Goal: Task Accomplishment & Management: Manage account settings

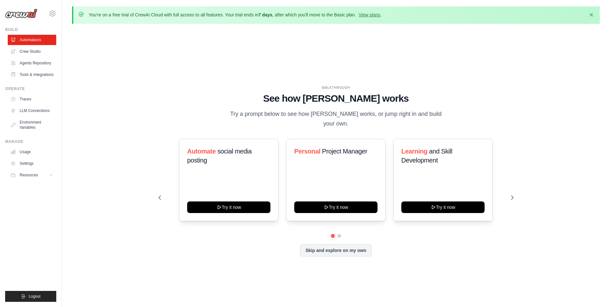
click at [107, 86] on div "WALKTHROUGH See how CrewAI works Try a prompt below to see how CrewAI works, or…" at bounding box center [336, 176] width 528 height 294
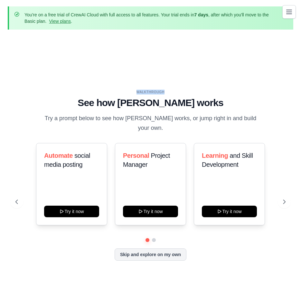
click at [77, 45] on div "WALKTHROUGH See how CrewAI works Try a prompt below to see how CrewAI works, or…" at bounding box center [150, 180] width 285 height 291
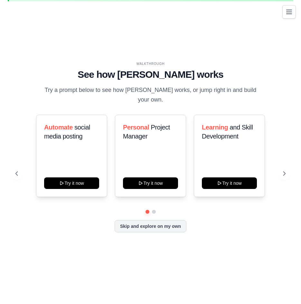
click at [76, 41] on div "WALKTHROUGH See how CrewAI works Try a prompt below to see how CrewAI works, or…" at bounding box center [150, 151] width 285 height 291
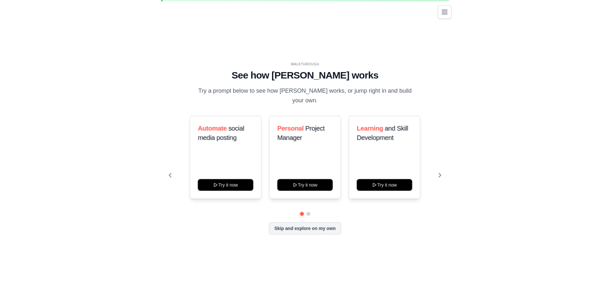
scroll to position [20, 0]
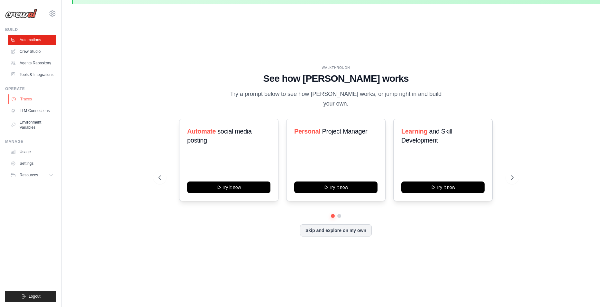
click at [36, 96] on link "Traces" at bounding box center [32, 99] width 49 height 10
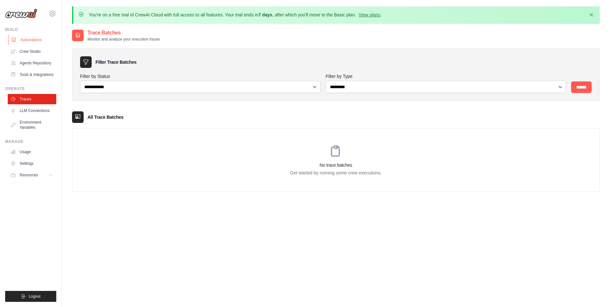
click at [37, 43] on link "Automations" at bounding box center [32, 40] width 49 height 10
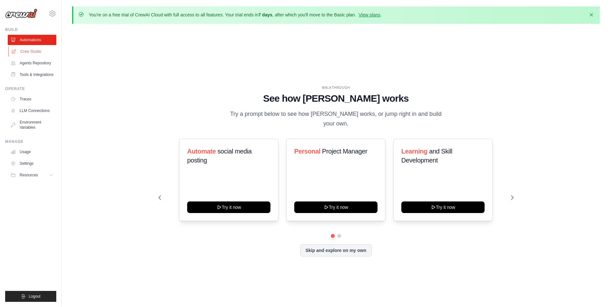
click at [38, 53] on link "Crew Studio" at bounding box center [32, 51] width 49 height 10
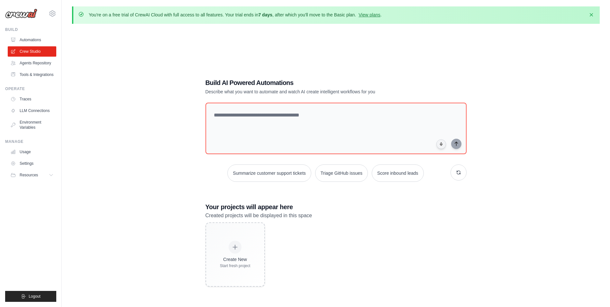
click at [40, 64] on link "Agents Repository" at bounding box center [32, 63] width 49 height 10
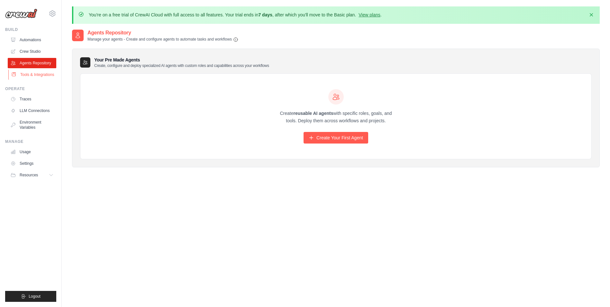
click at [40, 78] on link "Tools & Integrations" at bounding box center [32, 74] width 49 height 10
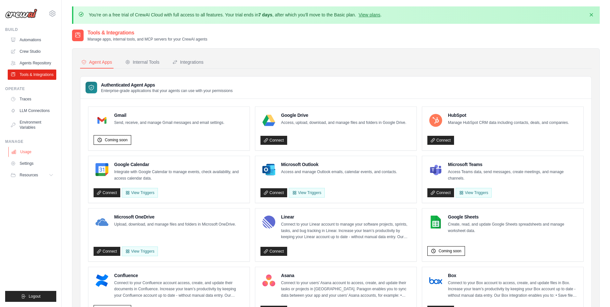
click at [25, 153] on link "Usage" at bounding box center [32, 152] width 49 height 10
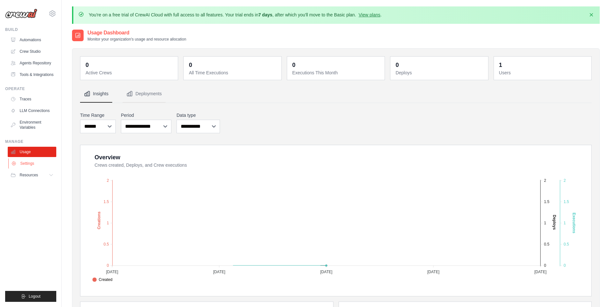
click at [30, 165] on link "Settings" at bounding box center [32, 163] width 49 height 10
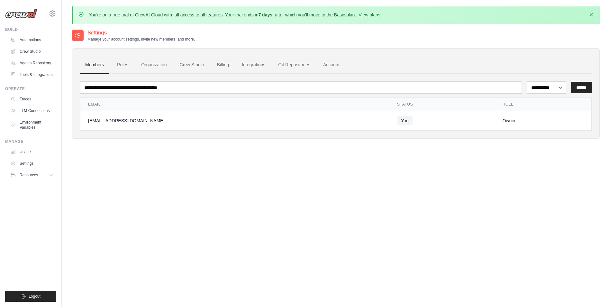
click at [442, 123] on td "You" at bounding box center [441, 121] width 105 height 20
click at [117, 65] on link "Roles" at bounding box center [123, 64] width 22 height 17
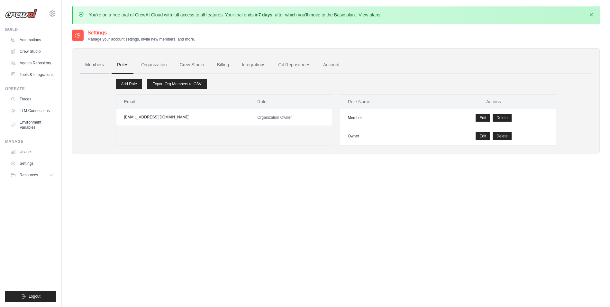
click at [88, 67] on link "Members" at bounding box center [94, 64] width 29 height 17
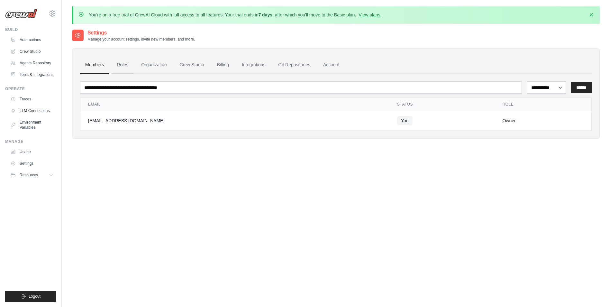
click at [126, 67] on link "Roles" at bounding box center [123, 64] width 22 height 17
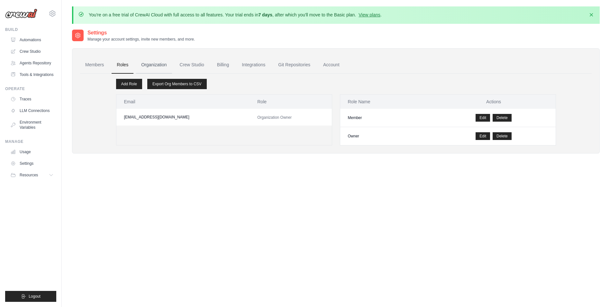
click at [149, 65] on link "Organization" at bounding box center [154, 64] width 36 height 17
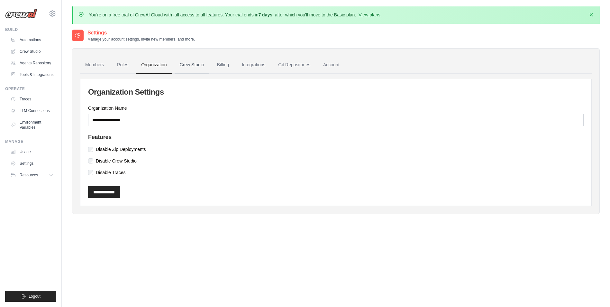
click at [184, 63] on link "Crew Studio" at bounding box center [192, 64] width 35 height 17
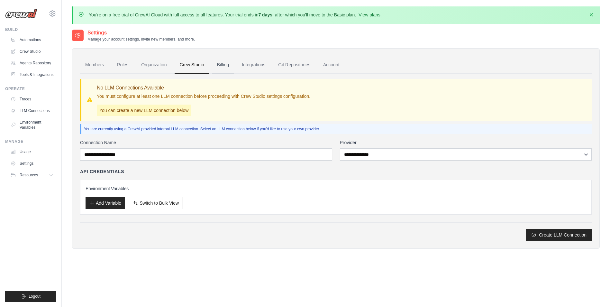
click at [227, 67] on link "Billing" at bounding box center [223, 64] width 22 height 17
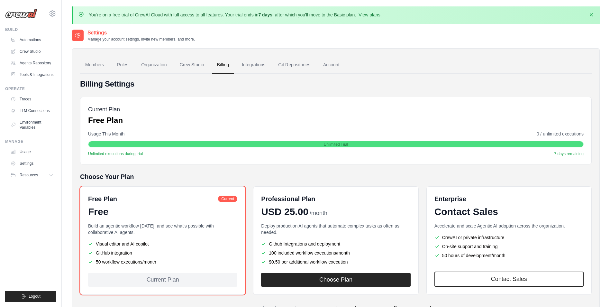
click at [256, 64] on link "Integrations" at bounding box center [254, 64] width 34 height 17
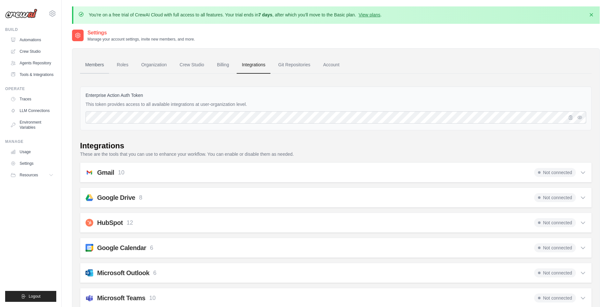
click at [95, 65] on link "Members" at bounding box center [94, 64] width 29 height 17
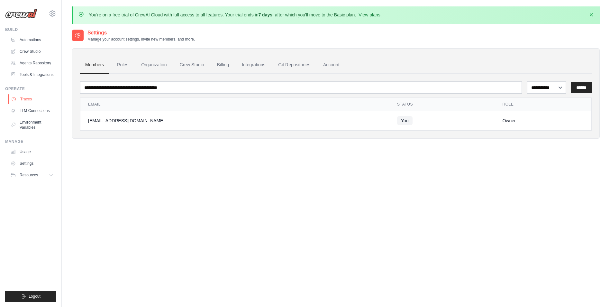
click at [33, 99] on link "Traces" at bounding box center [32, 99] width 49 height 10
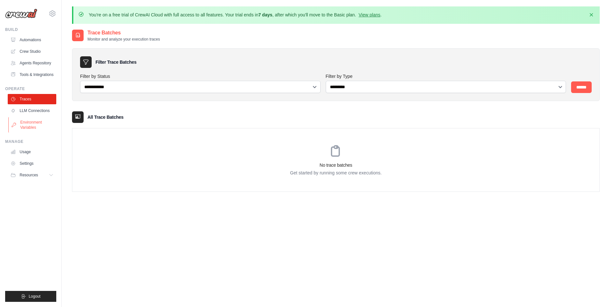
click at [32, 127] on link "Environment Variables" at bounding box center [32, 124] width 49 height 15
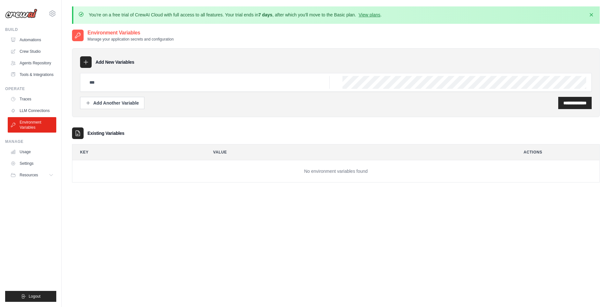
click at [288, 161] on td "No environment variables found" at bounding box center [335, 171] width 527 height 22
click at [121, 84] on input "text" at bounding box center [208, 82] width 244 height 13
click at [106, 99] on button "Add Another Variable" at bounding box center [112, 102] width 64 height 12
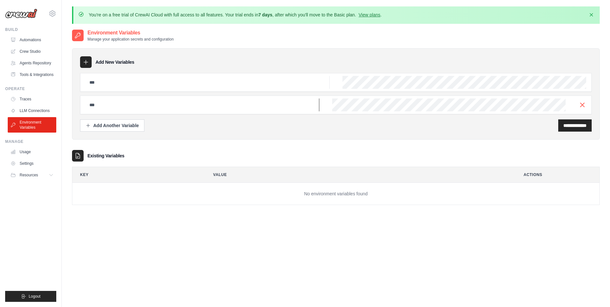
click at [230, 106] on input "text" at bounding box center [203, 104] width 234 height 13
click at [583, 106] on icon "button" at bounding box center [582, 105] width 8 height 8
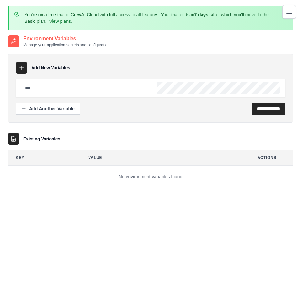
click at [141, 137] on div "Existing Variables" at bounding box center [150, 139] width 285 height 12
click at [287, 10] on icon "Toggle navigation" at bounding box center [288, 12] width 5 height 4
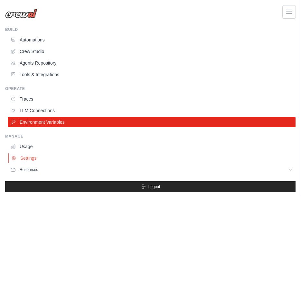
click at [25, 159] on link "Settings" at bounding box center [151, 158] width 287 height 10
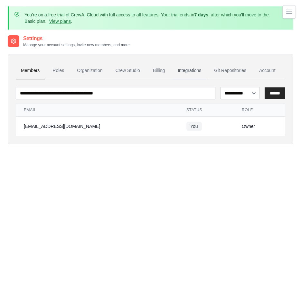
click at [190, 69] on link "Integrations" at bounding box center [189, 70] width 34 height 17
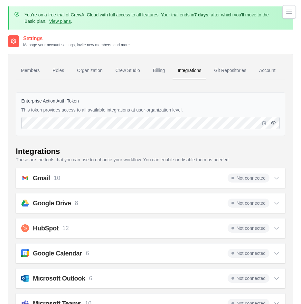
click at [274, 124] on icon "button" at bounding box center [273, 122] width 4 height 3
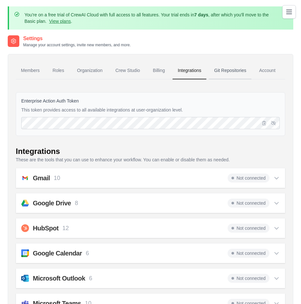
click at [237, 71] on link "Git Repositories" at bounding box center [230, 70] width 42 height 17
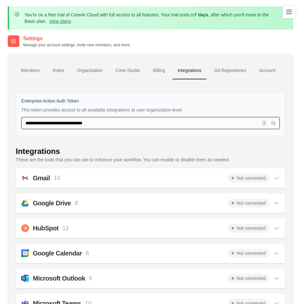
drag, startPoint x: 115, startPoint y: 122, endPoint x: 20, endPoint y: 121, distance: 94.8
click at [20, 121] on div "**********" at bounding box center [150, 114] width 269 height 44
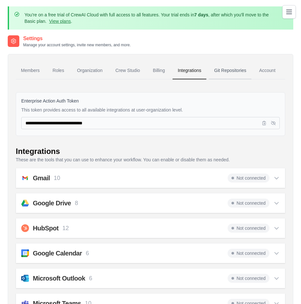
click at [224, 74] on link "Git Repositories" at bounding box center [230, 70] width 42 height 17
click at [159, 68] on link "Billing" at bounding box center [159, 70] width 22 height 17
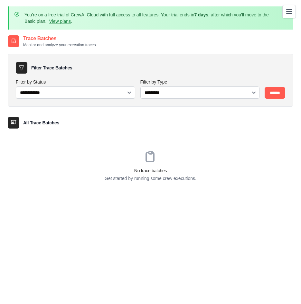
click at [289, 10] on icon "Toggle navigation" at bounding box center [288, 12] width 5 height 4
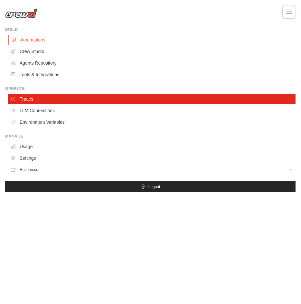
click at [41, 41] on link "Automations" at bounding box center [151, 40] width 287 height 10
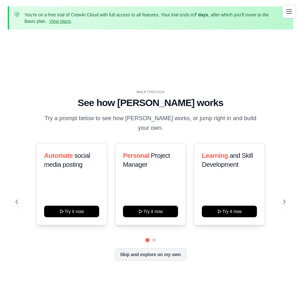
click at [290, 11] on icon "Toggle navigation" at bounding box center [289, 12] width 8 height 8
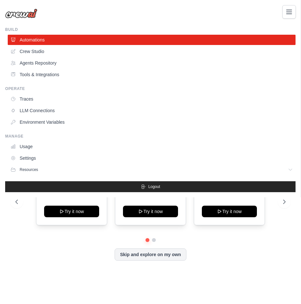
click at [133, 249] on div "[EMAIL_ADDRESS][DOMAIN_NAME] Settings Build Automations" at bounding box center [150, 152] width 301 height 304
click at [39, 54] on link "Crew Studio" at bounding box center [151, 51] width 287 height 10
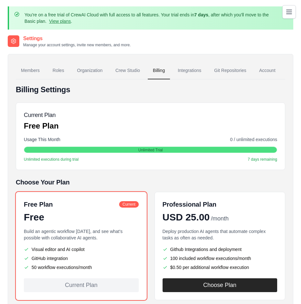
click at [108, 102] on div "Billing Settings Current Plan Free Plan Usage This Month 0 / unlimited executio…" at bounding box center [150, 260] width 269 height 350
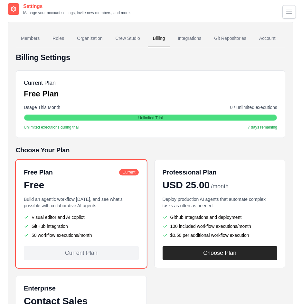
scroll to position [155, 0]
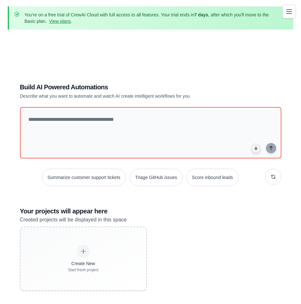
click at [288, 12] on icon "Toggle navigation" at bounding box center [288, 12] width 5 height 4
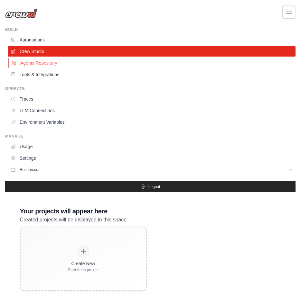
click at [56, 65] on link "Agents Repository" at bounding box center [151, 63] width 287 height 10
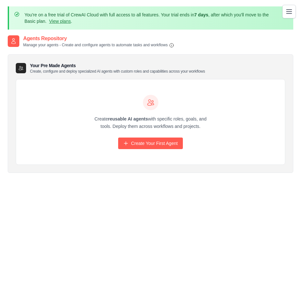
click at [289, 14] on icon "Toggle navigation" at bounding box center [288, 12] width 5 height 4
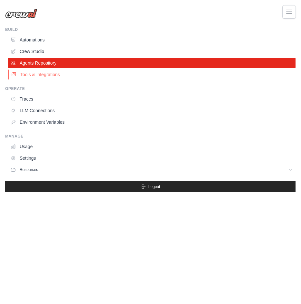
click at [55, 75] on link "Tools & Integrations" at bounding box center [151, 74] width 287 height 10
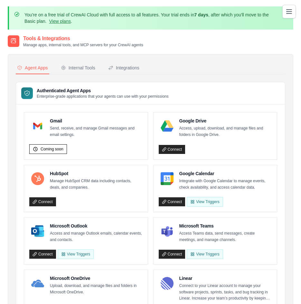
click at [285, 12] on icon "Toggle navigation" at bounding box center [289, 12] width 8 height 8
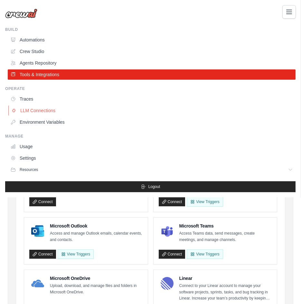
click at [53, 109] on link "LLM Connections" at bounding box center [151, 110] width 287 height 10
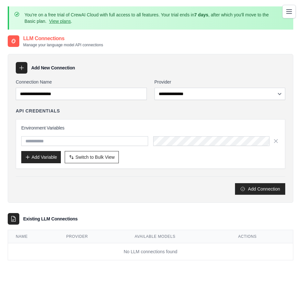
click at [288, 13] on icon "Toggle navigation" at bounding box center [289, 12] width 8 height 8
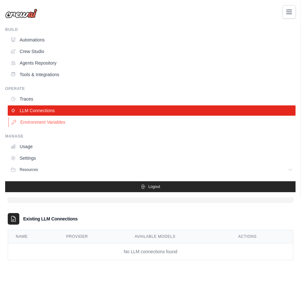
click at [54, 119] on link "Environment Variables" at bounding box center [151, 122] width 287 height 10
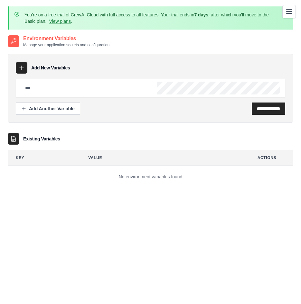
click at [286, 11] on icon "Toggle navigation" at bounding box center [289, 12] width 8 height 8
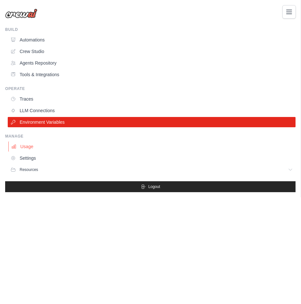
click at [75, 147] on link "Usage" at bounding box center [151, 146] width 287 height 10
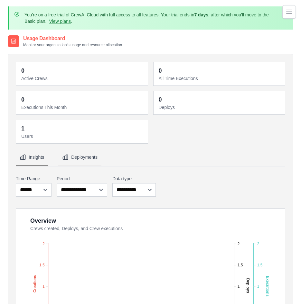
click at [89, 159] on button "Deployments" at bounding box center [79, 157] width 43 height 17
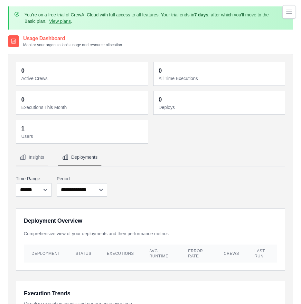
scroll to position [96, 0]
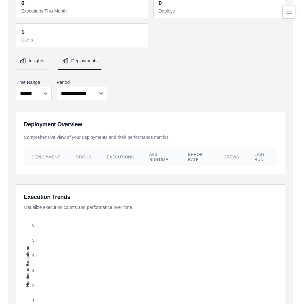
click at [42, 62] on button "Insights" at bounding box center [32, 60] width 32 height 17
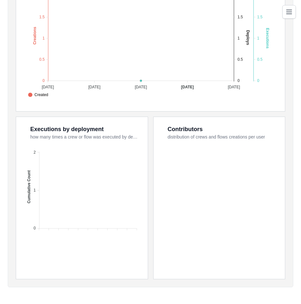
scroll to position [0, 0]
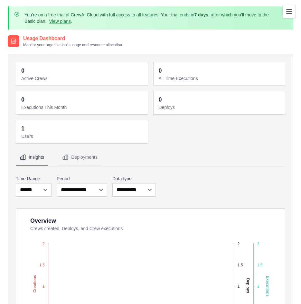
click at [283, 13] on button "Toggle navigation" at bounding box center [289, 12] width 14 height 14
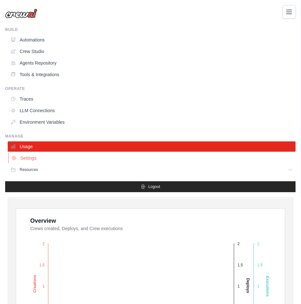
click at [36, 156] on link "Settings" at bounding box center [151, 158] width 287 height 10
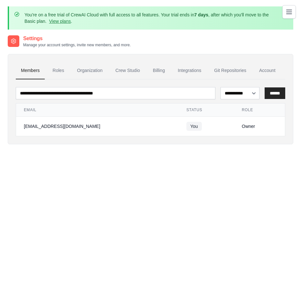
click at [203, 127] on td "You" at bounding box center [205, 127] width 55 height 20
click at [77, 125] on div "[EMAIL_ADDRESS][DOMAIN_NAME]" at bounding box center [97, 126] width 147 height 6
click at [247, 93] on select "**********" at bounding box center [239, 93] width 39 height 12
click at [58, 69] on link "Roles" at bounding box center [58, 70] width 22 height 17
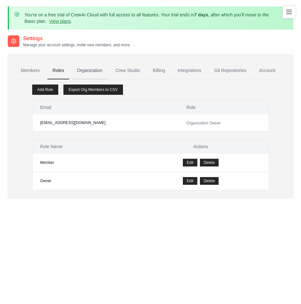
click at [85, 70] on link "Organization" at bounding box center [90, 70] width 36 height 17
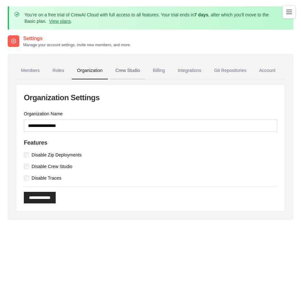
click at [138, 74] on link "Crew Studio" at bounding box center [127, 70] width 35 height 17
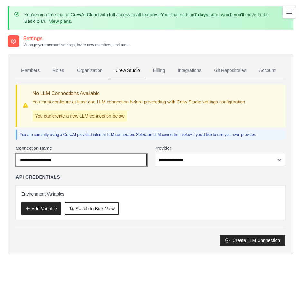
click at [104, 159] on input "Connection Name" at bounding box center [81, 160] width 131 height 12
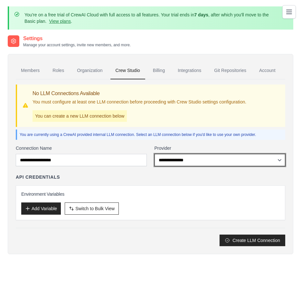
click at [186, 161] on select "**********" at bounding box center [219, 160] width 131 height 12
click at [154, 71] on link "Billing" at bounding box center [159, 70] width 22 height 17
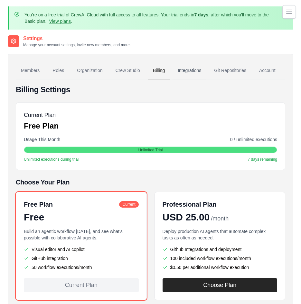
click at [195, 70] on link "Integrations" at bounding box center [189, 70] width 34 height 17
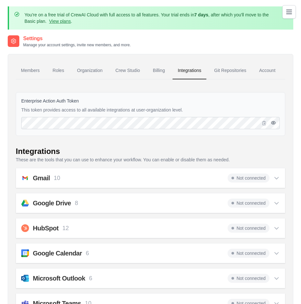
click at [274, 123] on icon "button" at bounding box center [272, 122] width 5 height 5
click at [223, 71] on link "Git Repositories" at bounding box center [230, 70] width 42 height 17
click at [270, 69] on link "Account" at bounding box center [267, 70] width 27 height 17
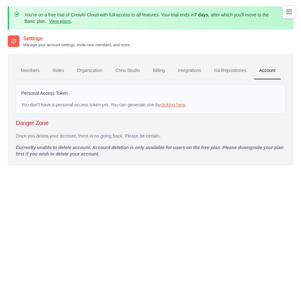
click at [54, 95] on label "Personal Access Token" at bounding box center [44, 93] width 47 height 6
click at [181, 105] on link "clicking here" at bounding box center [172, 104] width 25 height 5
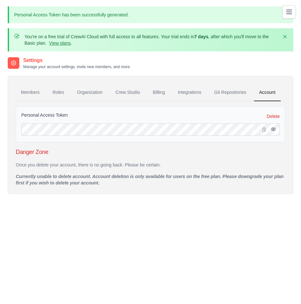
click at [275, 130] on icon "button" at bounding box center [272, 129] width 5 height 5
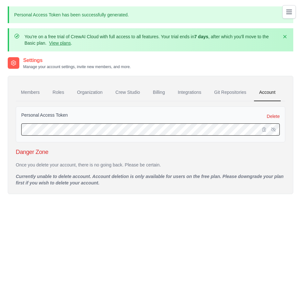
click at [19, 128] on div "Personal Access Token Delete" at bounding box center [150, 124] width 269 height 36
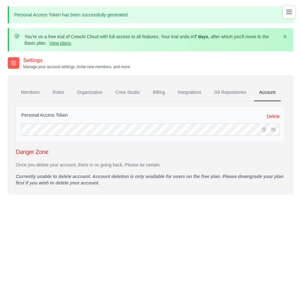
click at [204, 180] on p "Currently unable to delete account. Account deletion is only available for user…" at bounding box center [150, 179] width 269 height 13
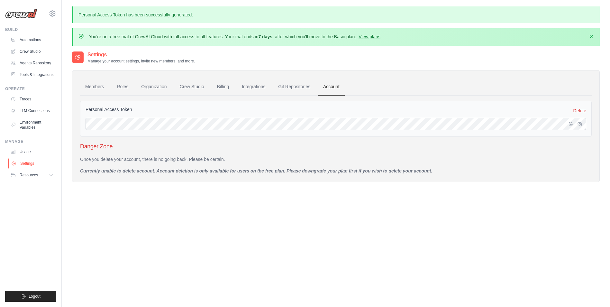
click at [40, 163] on link "Settings" at bounding box center [32, 163] width 49 height 10
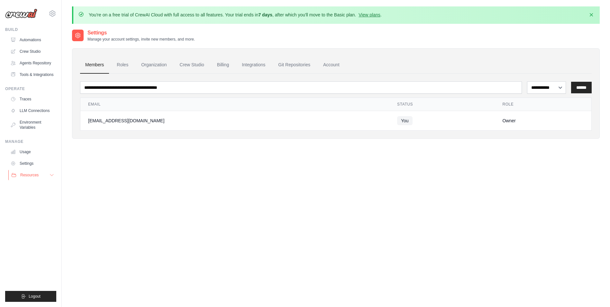
click at [48, 174] on button "Resources" at bounding box center [32, 175] width 49 height 10
click at [50, 175] on icon at bounding box center [51, 174] width 5 height 5
click at [23, 175] on span "Resources" at bounding box center [29, 174] width 18 height 5
click at [28, 161] on link "Settings" at bounding box center [32, 163] width 49 height 10
click at [30, 151] on link "Usage" at bounding box center [32, 152] width 49 height 10
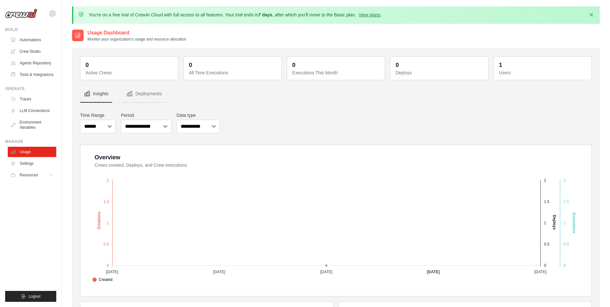
click at [300, 74] on dt "Users" at bounding box center [543, 72] width 88 height 6
click at [300, 14] on link "View plans" at bounding box center [369, 14] width 22 height 5
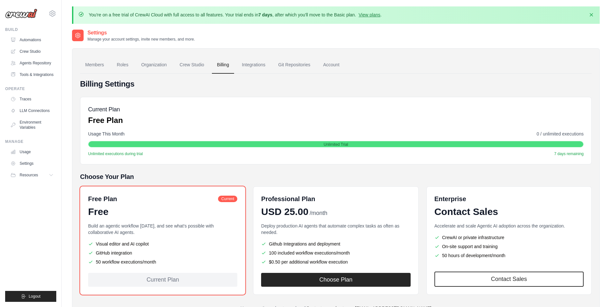
scroll to position [35, 0]
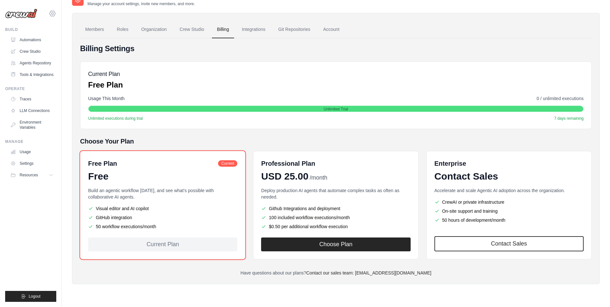
click at [53, 12] on icon at bounding box center [53, 14] width 8 height 8
click at [72, 43] on span "Settings" at bounding box center [79, 40] width 51 height 6
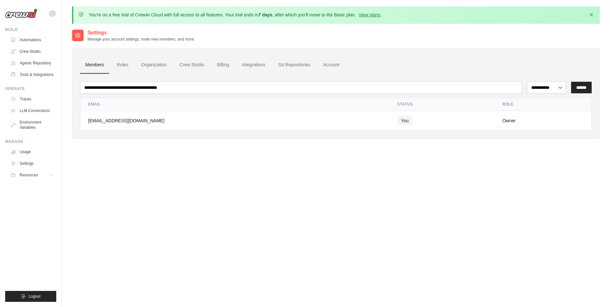
click at [300, 122] on td "You" at bounding box center [441, 121] width 105 height 20
click at [300, 85] on select "**********" at bounding box center [546, 87] width 39 height 12
click at [300, 66] on link "Account" at bounding box center [331, 64] width 27 height 17
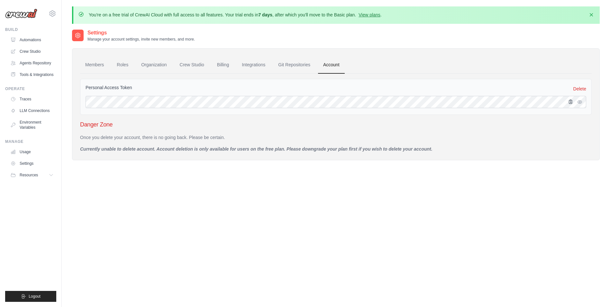
click at [300, 103] on icon "button" at bounding box center [570, 101] width 5 height 5
click at [27, 41] on link "Automations" at bounding box center [32, 40] width 49 height 10
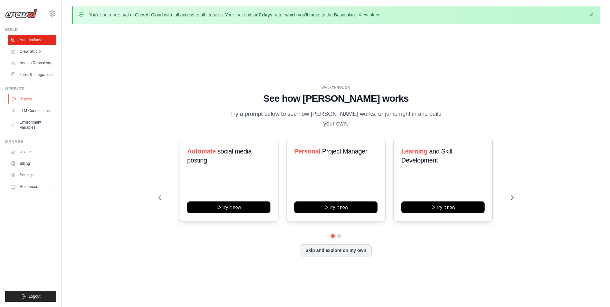
click at [27, 99] on link "Traces" at bounding box center [32, 99] width 49 height 10
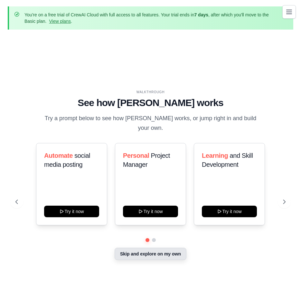
click at [150, 250] on button "Skip and explore on my own" at bounding box center [150, 254] width 72 height 12
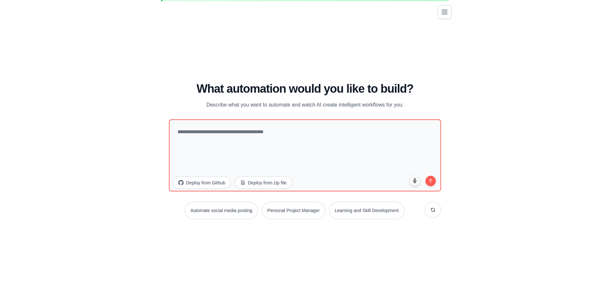
scroll to position [20, 0]
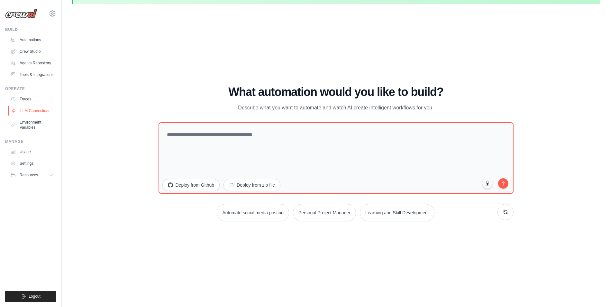
click at [41, 112] on link "LLM Connections" at bounding box center [32, 110] width 49 height 10
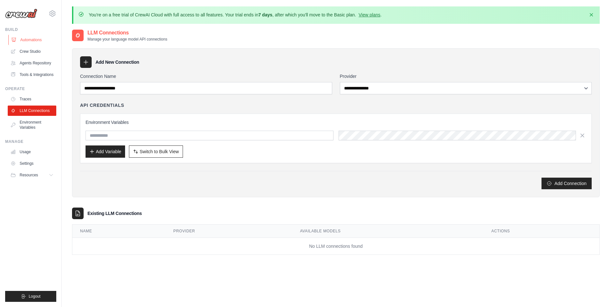
click at [27, 40] on link "Automations" at bounding box center [32, 40] width 49 height 10
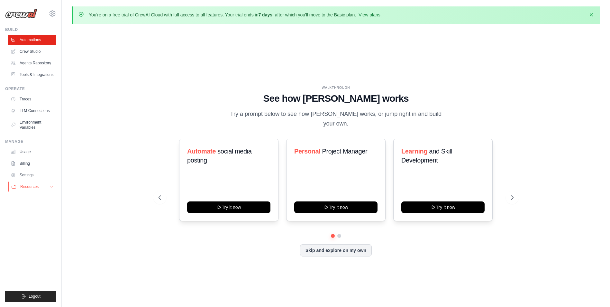
click at [49, 190] on button "Resources" at bounding box center [32, 186] width 49 height 10
click at [51, 189] on button "Resources" at bounding box center [32, 186] width 49 height 10
click at [46, 171] on link "Settings" at bounding box center [32, 175] width 49 height 10
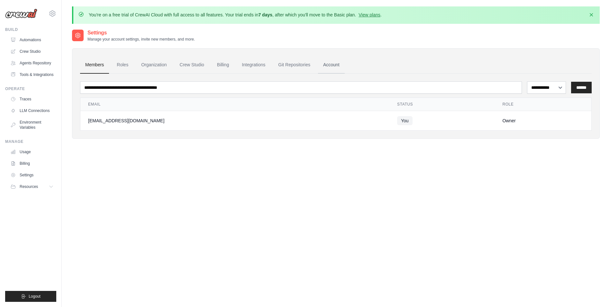
click at [300, 59] on link "Account" at bounding box center [331, 64] width 27 height 17
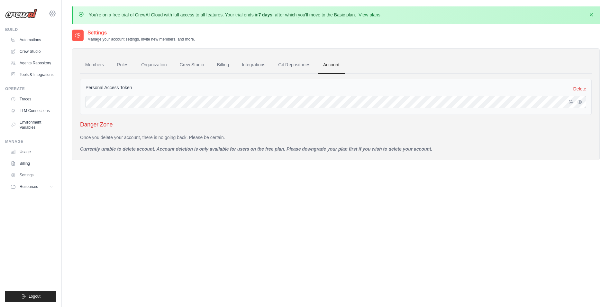
click at [53, 17] on icon at bounding box center [53, 14] width 8 height 8
click at [61, 39] on span "Settings" at bounding box center [79, 40] width 51 height 6
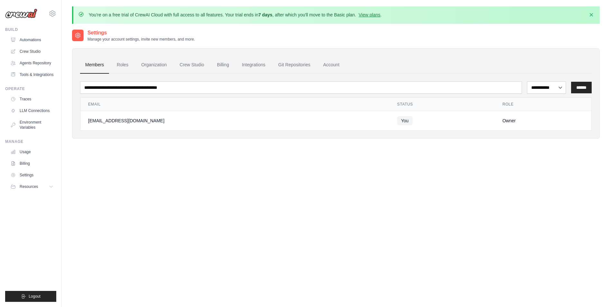
click at [300, 122] on span "You" at bounding box center [404, 120] width 15 height 9
click at [300, 126] on td "Owner" at bounding box center [542, 121] width 97 height 20
click at [300, 88] on select "**********" at bounding box center [546, 87] width 39 height 12
click at [120, 67] on link "Roles" at bounding box center [123, 64] width 22 height 17
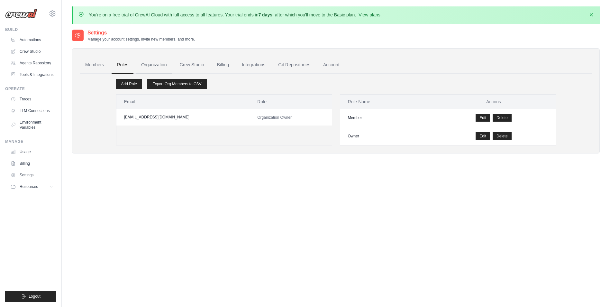
click at [149, 64] on link "Organization" at bounding box center [154, 64] width 36 height 17
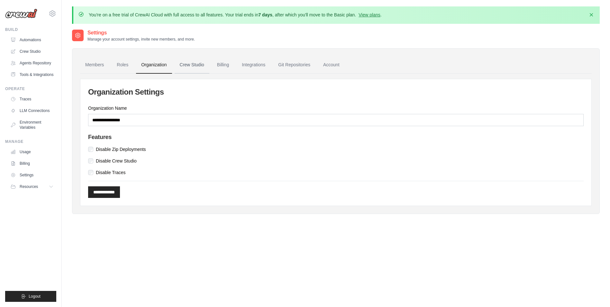
click at [196, 64] on link "Crew Studio" at bounding box center [192, 64] width 35 height 17
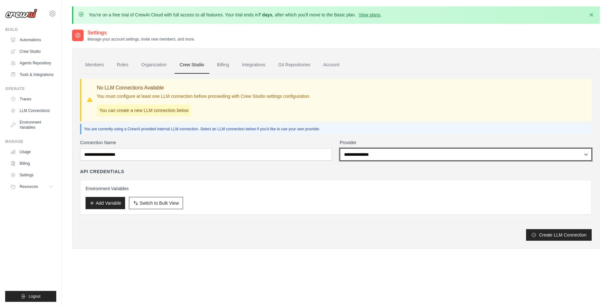
click at [405, 155] on select "**********" at bounding box center [466, 154] width 252 height 12
select select "******"
click at [340, 148] on select "**********" at bounding box center [466, 154] width 252 height 12
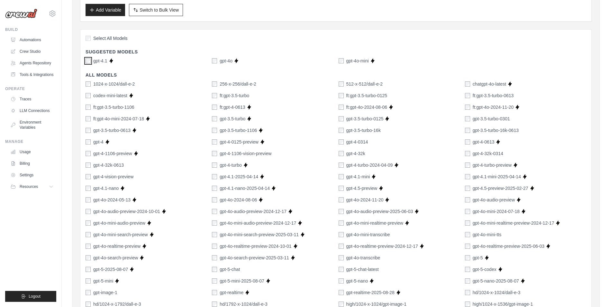
scroll to position [386, 0]
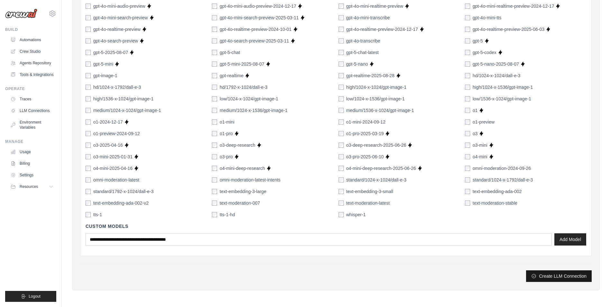
click at [560, 272] on button "Create LLM Connection" at bounding box center [559, 276] width 66 height 12
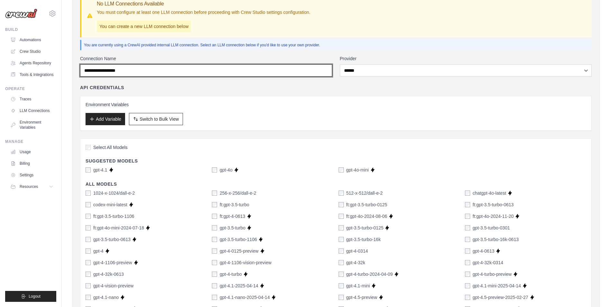
scroll to position [52, 0]
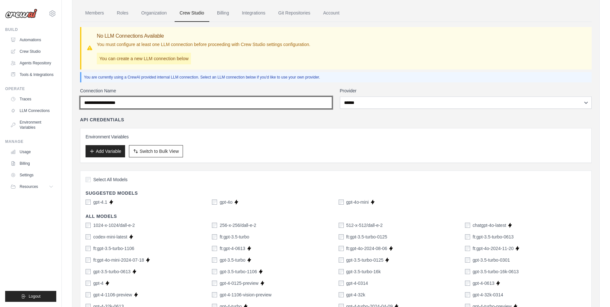
click at [203, 104] on input "Connection Name" at bounding box center [206, 102] width 252 height 12
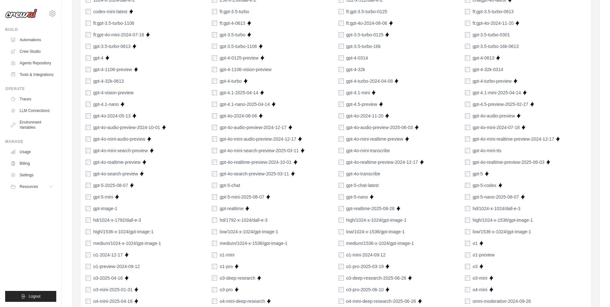
scroll to position [410, 0]
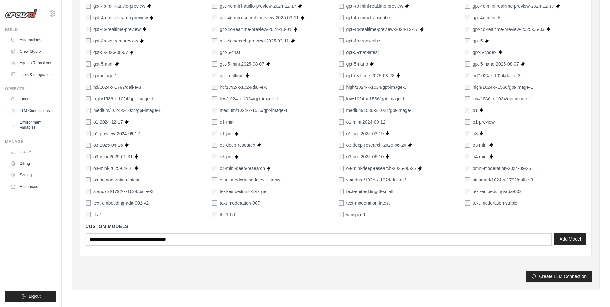
type input "****"
click at [578, 238] on button "Add Model" at bounding box center [570, 239] width 32 height 12
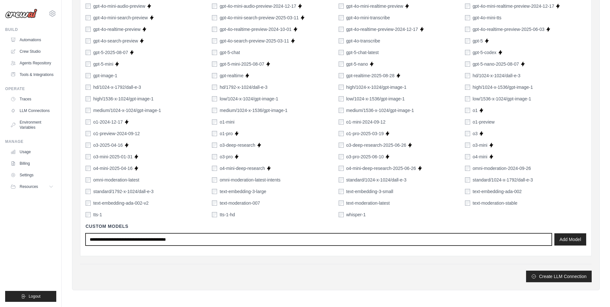
click at [132, 239] on input "text" at bounding box center [319, 239] width 466 height 12
type input "*******"
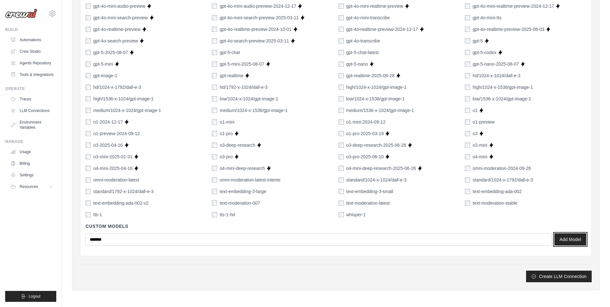
click at [570, 237] on button "Add Model" at bounding box center [570, 239] width 32 height 12
click at [560, 273] on button "Create LLM Connection" at bounding box center [559, 276] width 66 height 12
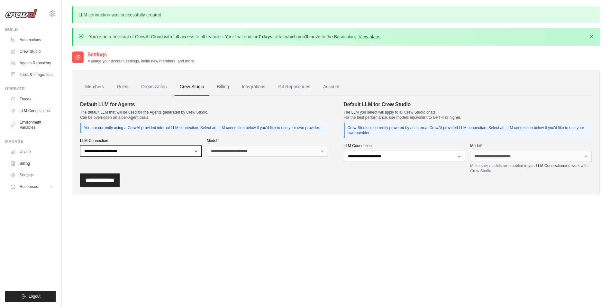
click at [177, 151] on select "**********" at bounding box center [141, 151] width 122 height 11
select select "******"
click at [80, 146] on select "**********" at bounding box center [141, 151] width 122 height 11
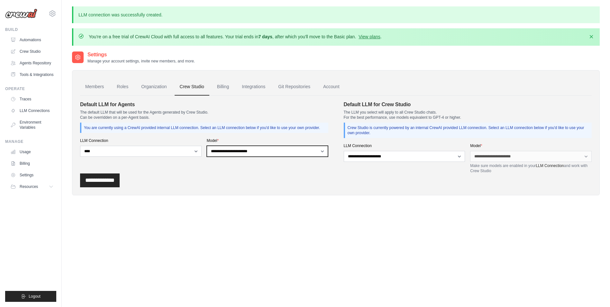
click at [260, 149] on select "**********" at bounding box center [268, 151] width 122 height 11
select select "*******"
click at [207, 146] on select "**********" at bounding box center [268, 151] width 122 height 11
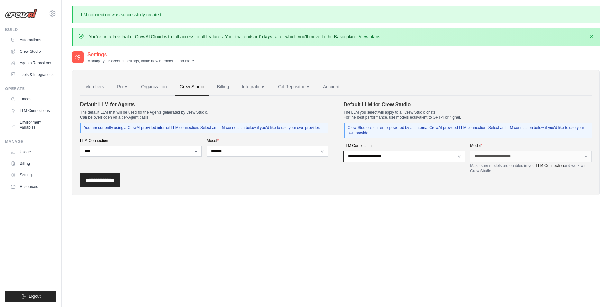
click at [437, 158] on select "**********" at bounding box center [405, 156] width 122 height 11
select select "******"
click at [344, 151] on select "**********" at bounding box center [405, 156] width 122 height 11
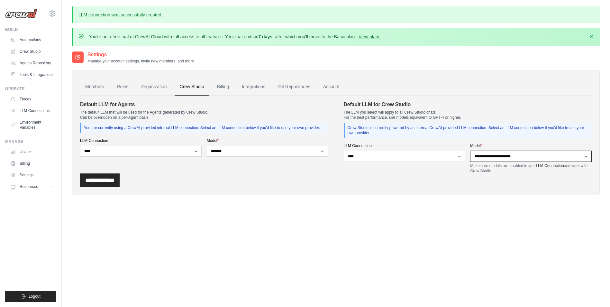
click at [487, 156] on select "**********" at bounding box center [531, 156] width 122 height 11
select select "*******"
click at [470, 151] on select "**********" at bounding box center [531, 156] width 122 height 11
click at [224, 88] on link "Billing" at bounding box center [223, 86] width 22 height 17
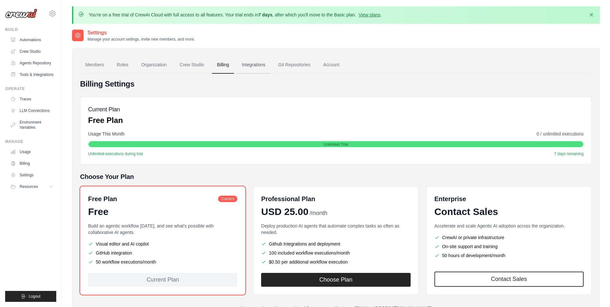
click at [257, 65] on link "Integrations" at bounding box center [254, 64] width 34 height 17
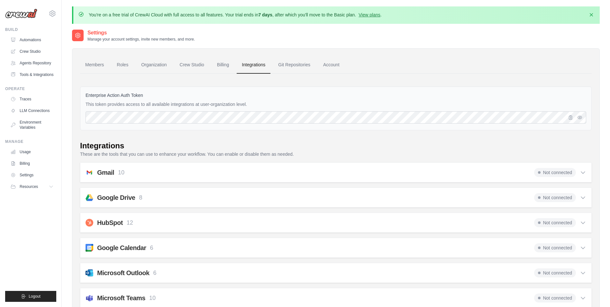
click at [581, 174] on icon at bounding box center [583, 172] width 6 height 6
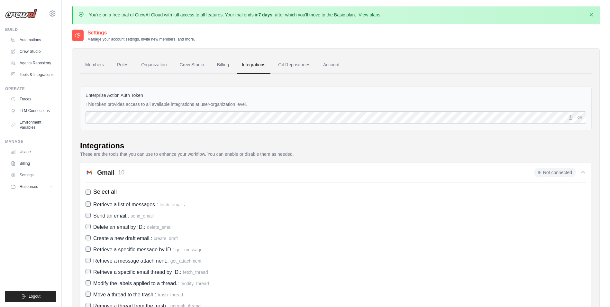
click at [583, 171] on icon at bounding box center [583, 172] width 6 height 6
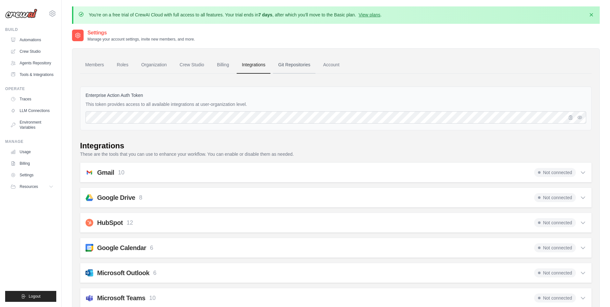
click at [298, 64] on link "Git Repositories" at bounding box center [294, 64] width 42 height 17
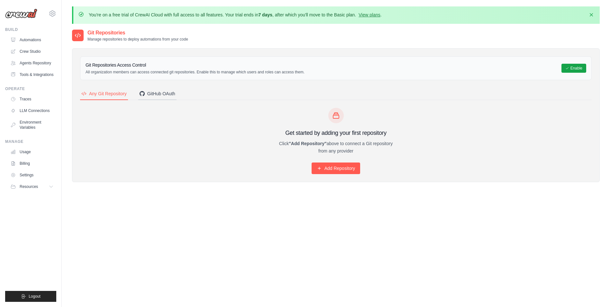
click at [157, 94] on div "GitHub OAuth" at bounding box center [158, 93] width 36 height 6
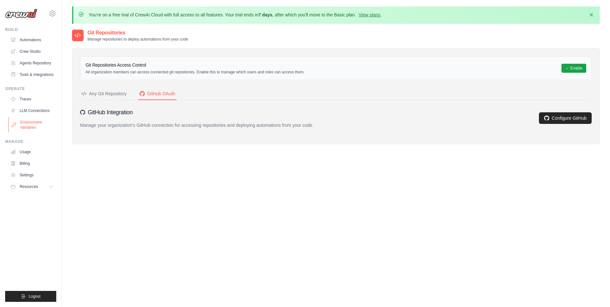
click at [33, 123] on link "Environment Variables" at bounding box center [32, 124] width 49 height 15
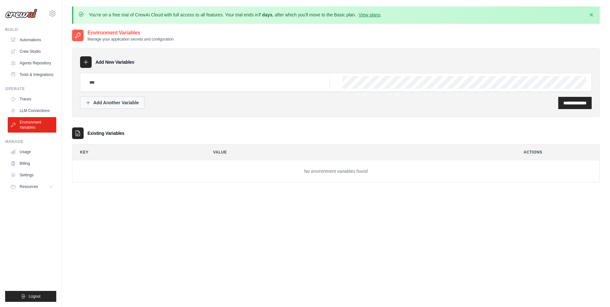
click at [122, 105] on div "Add Another Variable" at bounding box center [112, 102] width 53 height 6
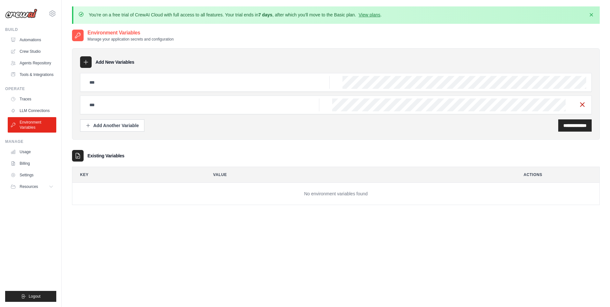
click at [583, 103] on icon "button" at bounding box center [582, 105] width 8 height 8
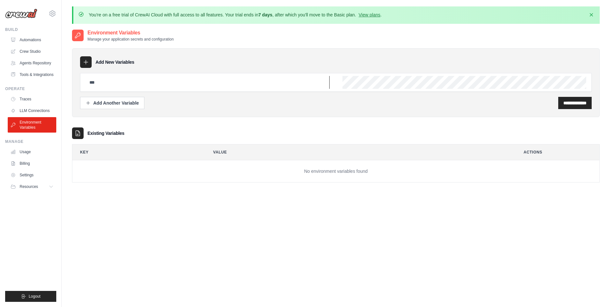
click at [120, 85] on input "text" at bounding box center [208, 82] width 244 height 13
click at [31, 98] on link "Traces" at bounding box center [32, 99] width 49 height 10
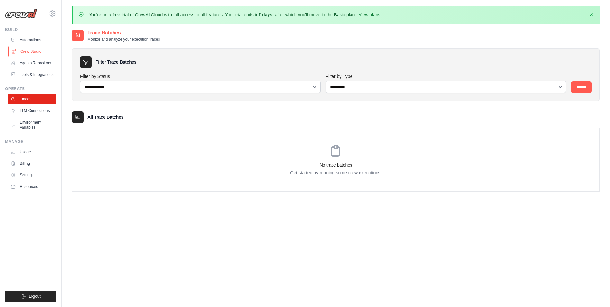
click at [36, 49] on link "Crew Studio" at bounding box center [32, 51] width 49 height 10
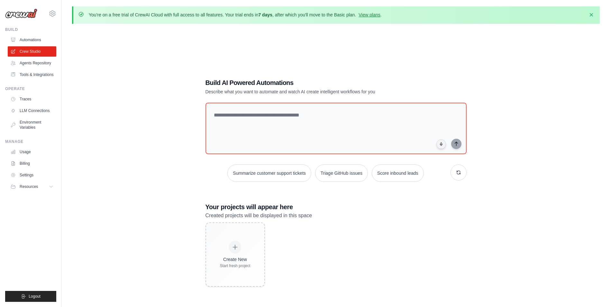
scroll to position [35, 0]
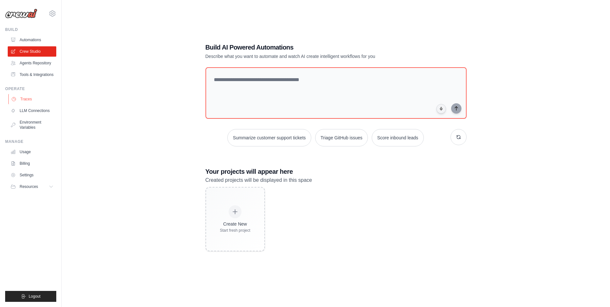
click at [35, 101] on link "Traces" at bounding box center [32, 99] width 49 height 10
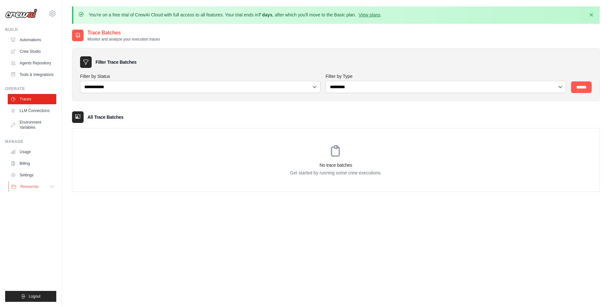
click at [46, 185] on button "Resources" at bounding box center [32, 186] width 49 height 10
click at [35, 178] on link "Settings" at bounding box center [32, 175] width 49 height 10
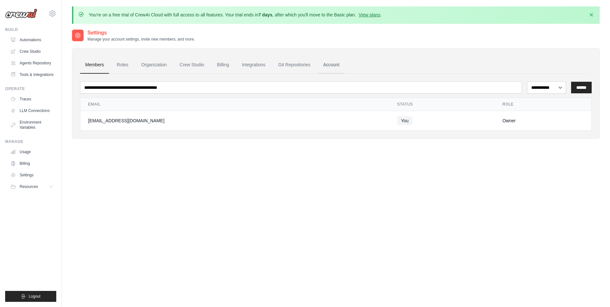
click at [330, 61] on link "Account" at bounding box center [331, 64] width 27 height 17
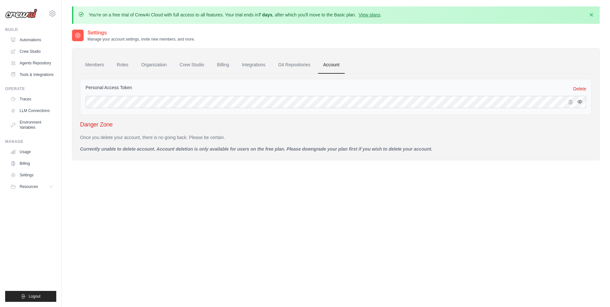
click at [580, 103] on icon "button" at bounding box center [580, 101] width 4 height 3
click at [572, 99] on button "button" at bounding box center [571, 102] width 8 height 8
